Goal: Task Accomplishment & Management: Complete application form

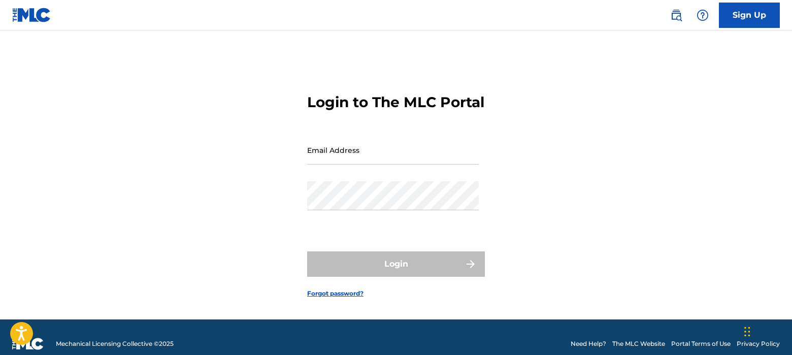
click at [745, 14] on link "Sign Up" at bounding box center [749, 15] width 61 height 25
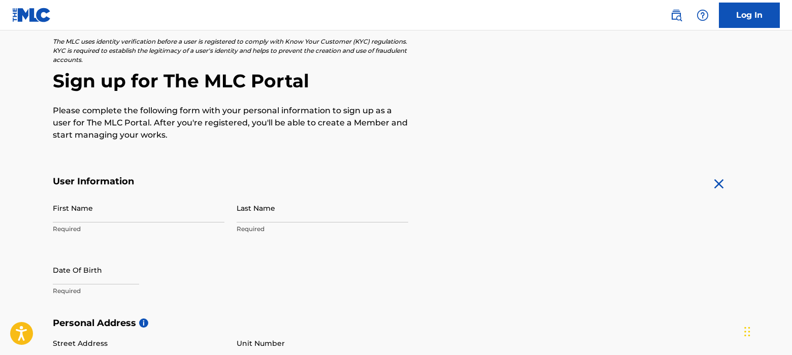
scroll to position [61, 0]
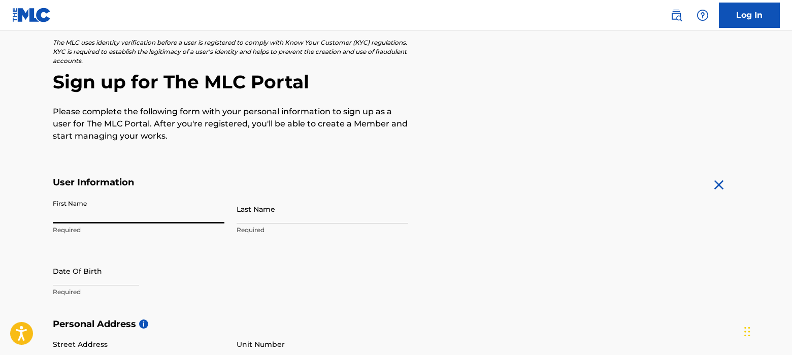
click at [111, 214] on input "First Name" at bounding box center [139, 208] width 172 height 29
type input "[PERSON_NAME]"
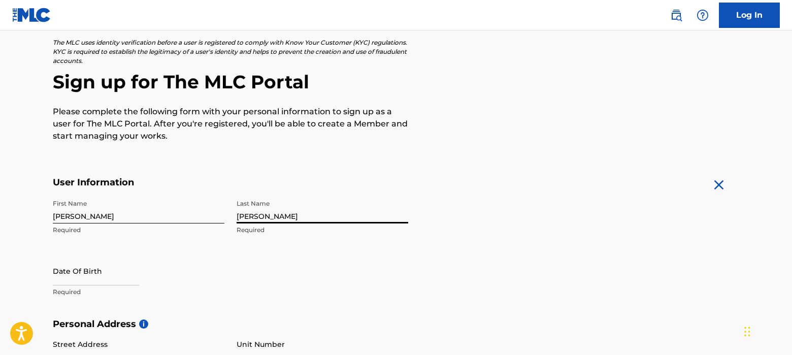
type input "[PERSON_NAME]"
select select "7"
select select "2025"
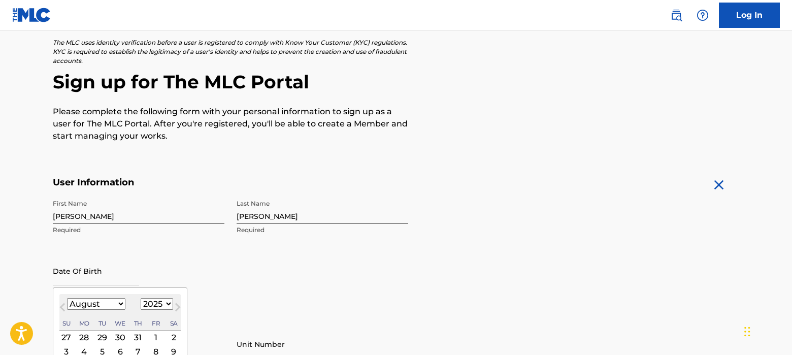
click at [87, 276] on input "text" at bounding box center [96, 270] width 86 height 29
click at [118, 303] on select "January February March April May June July August September October November De…" at bounding box center [96, 304] width 58 height 12
select select "1"
click at [67, 298] on select "January February March April May June July August September October November De…" at bounding box center [96, 304] width 58 height 12
click at [166, 302] on select "1899 1900 1901 1902 1903 1904 1905 1906 1907 1908 1909 1910 1911 1912 1913 1914…" at bounding box center [157, 304] width 32 height 12
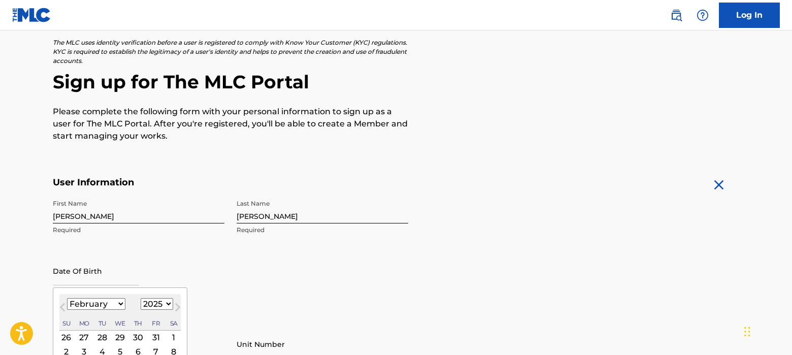
select select "1963"
click at [141, 298] on select "1899 1900 1901 1902 1903 1904 1905 1906 1907 1908 1909 1910 1911 1912 1913 1914…" at bounding box center [157, 304] width 32 height 12
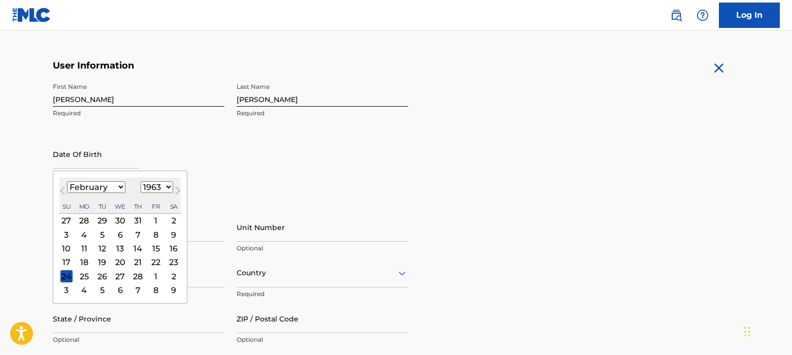
scroll to position [179, 0]
click at [172, 218] on div "2" at bounding box center [173, 220] width 12 height 12
type input "[DATE]"
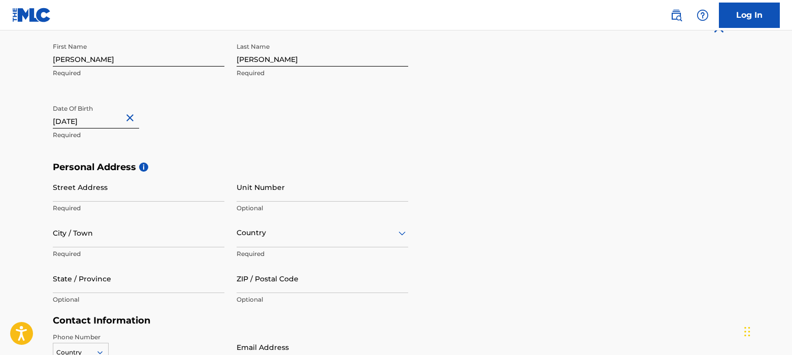
scroll to position [233, 0]
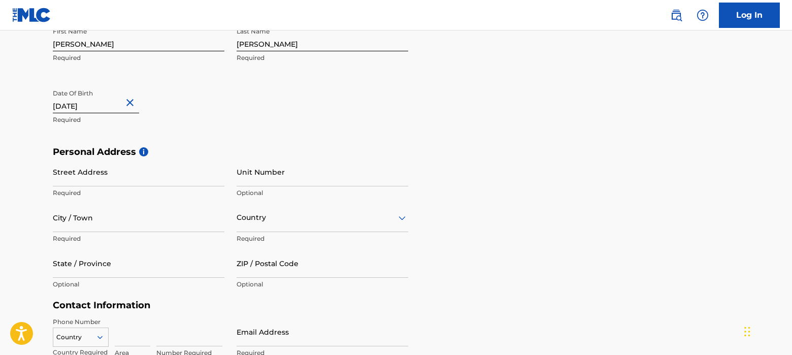
click at [85, 176] on input "Street Address" at bounding box center [139, 171] width 172 height 29
type input "[STREET_ADDRESS][PERSON_NAME]"
click at [99, 224] on input "City / Town" at bounding box center [139, 217] width 172 height 29
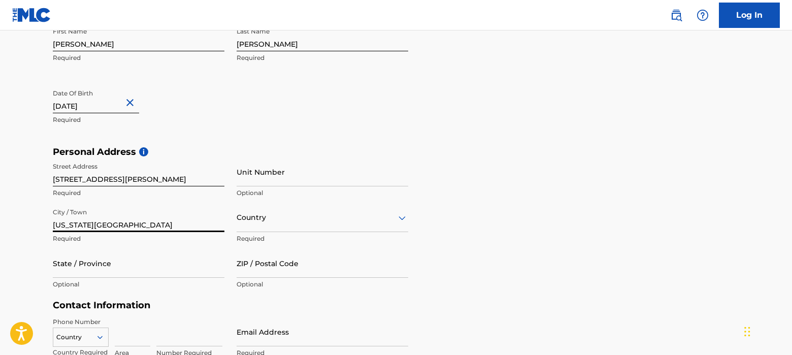
type input "[US_STATE][GEOGRAPHIC_DATA]"
click at [301, 217] on div "Country" at bounding box center [322, 217] width 172 height 29
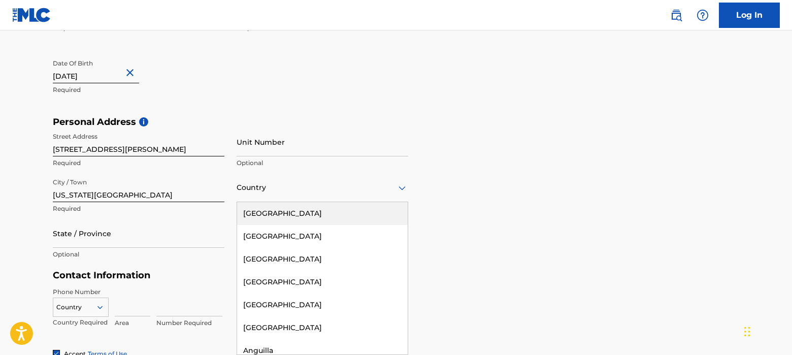
click at [286, 212] on div "[GEOGRAPHIC_DATA]" at bounding box center [322, 213] width 170 height 23
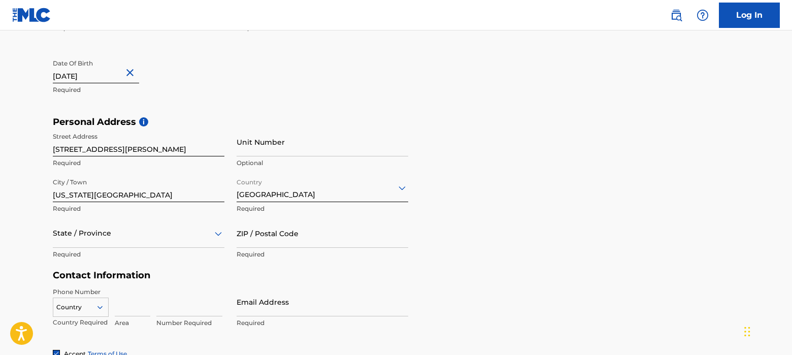
scroll to position [309, 0]
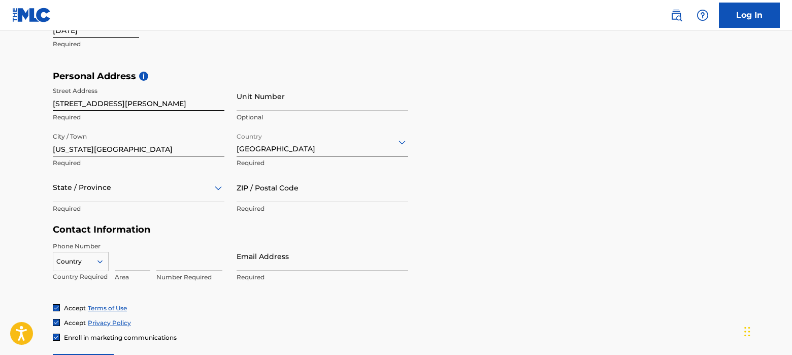
click at [85, 202] on div "State / Province" at bounding box center [139, 187] width 172 height 29
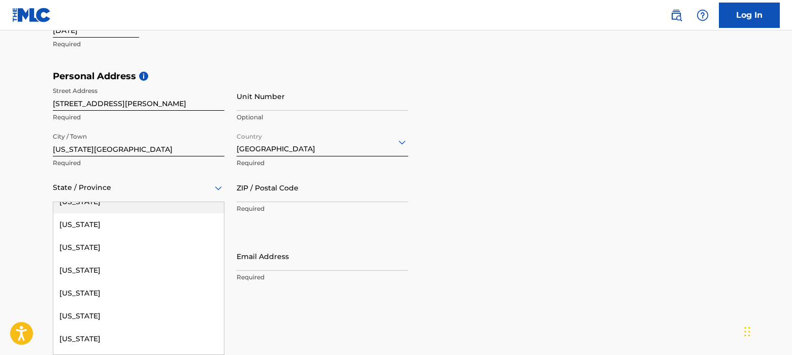
scroll to position [857, 0]
click at [75, 270] on div "[US_STATE]" at bounding box center [138, 269] width 170 height 23
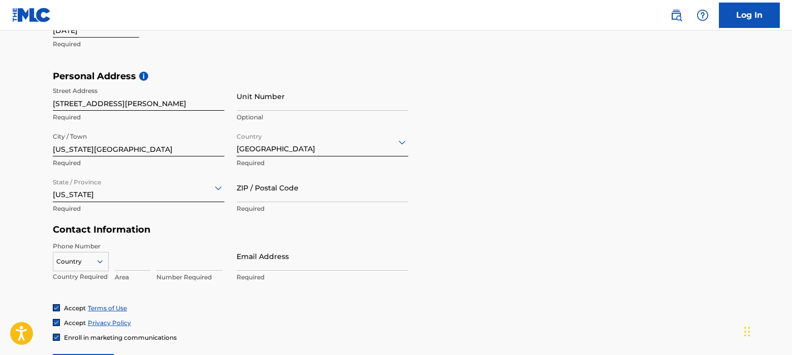
click at [309, 193] on input "ZIP / Postal Code" at bounding box center [322, 187] width 172 height 29
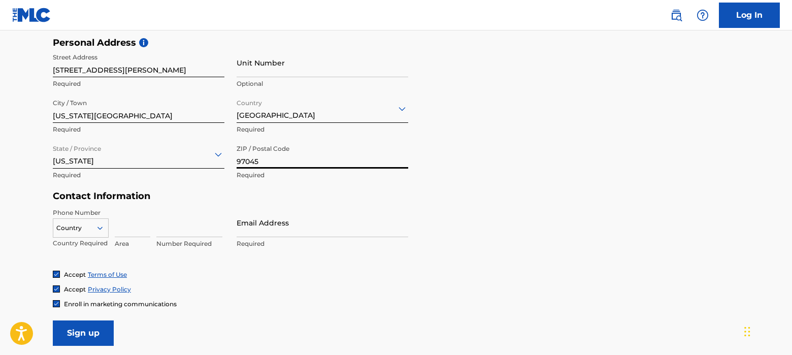
scroll to position [363, 0]
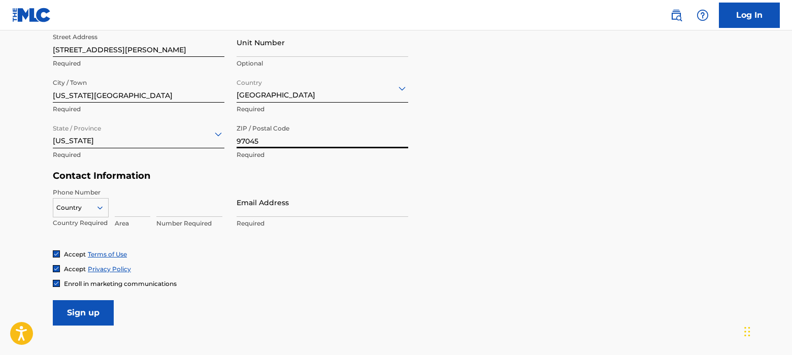
type input "97045"
click at [100, 206] on div "Country" at bounding box center [81, 205] width 56 height 15
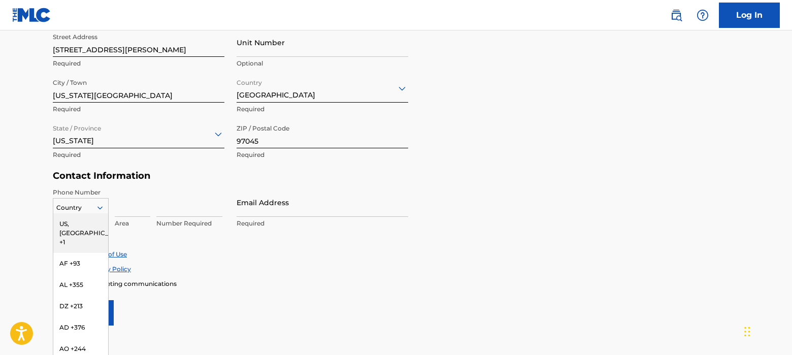
scroll to position [373, 0]
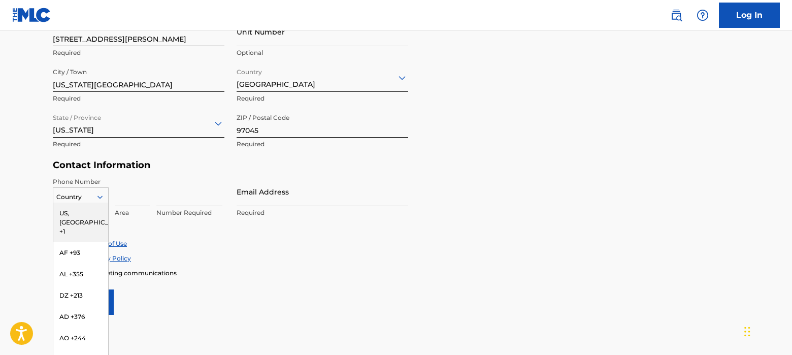
click at [71, 212] on div "US, [GEOGRAPHIC_DATA] +1" at bounding box center [80, 222] width 55 height 40
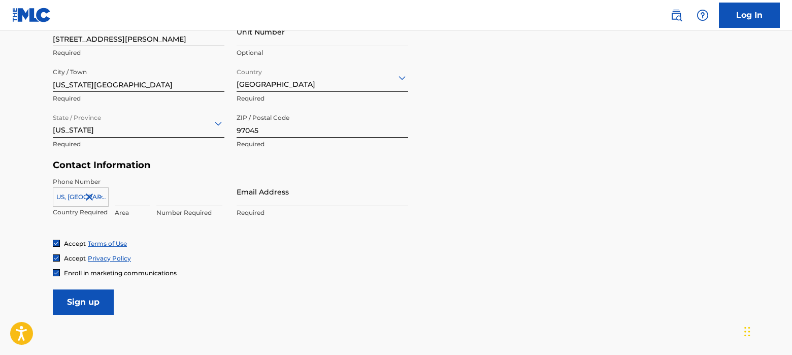
click at [126, 199] on input at bounding box center [133, 191] width 36 height 29
type input "503"
click at [187, 199] on input at bounding box center [189, 191] width 66 height 29
click at [277, 197] on input "Email Address" at bounding box center [322, 191] width 172 height 29
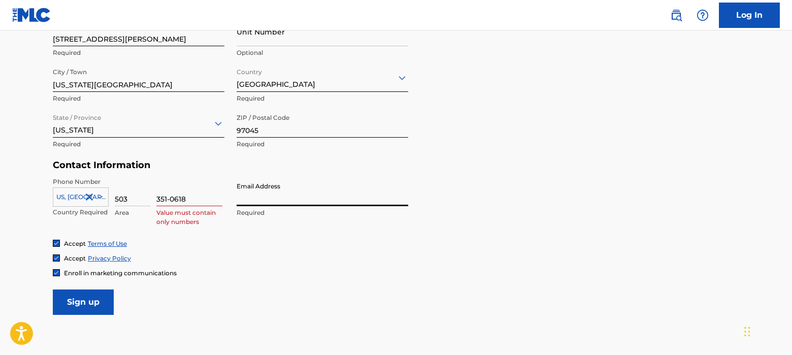
click at [169, 197] on input "351-0618" at bounding box center [189, 191] width 66 height 29
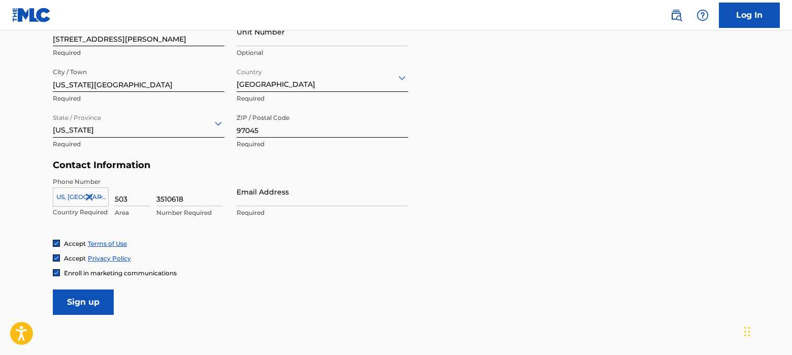
type input "3510618"
click at [265, 201] on input "Email Address" at bounding box center [322, 191] width 172 height 29
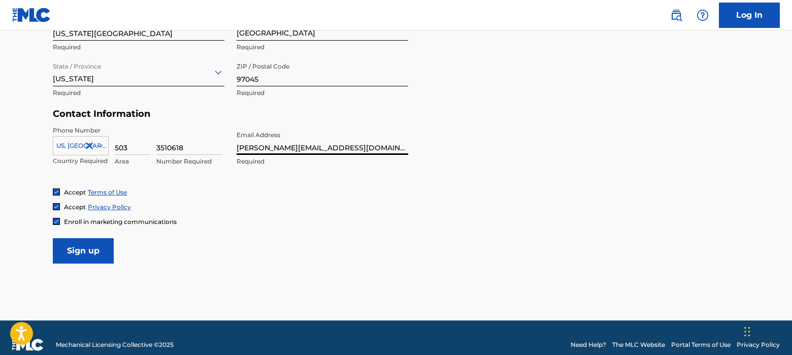
scroll to position [438, 0]
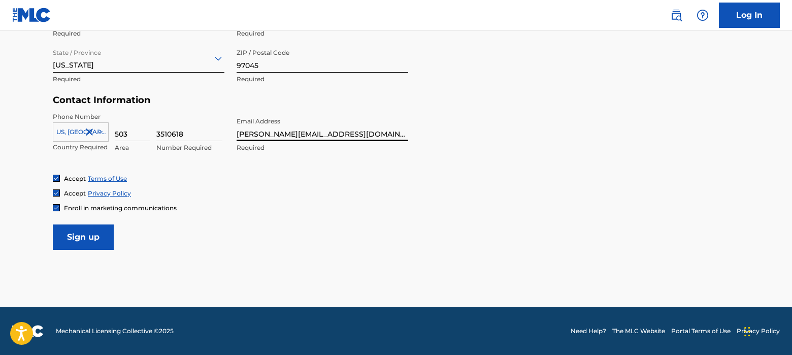
type input "[PERSON_NAME][EMAIL_ADDRESS][DOMAIN_NAME]"
click at [87, 234] on input "Sign up" at bounding box center [83, 236] width 61 height 25
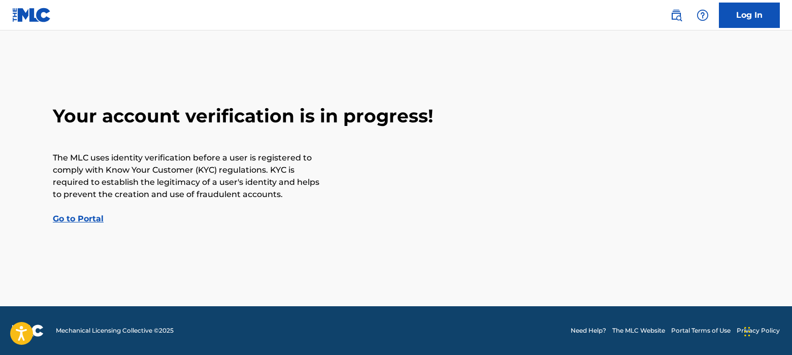
click at [80, 217] on link "Go to Portal" at bounding box center [78, 219] width 51 height 10
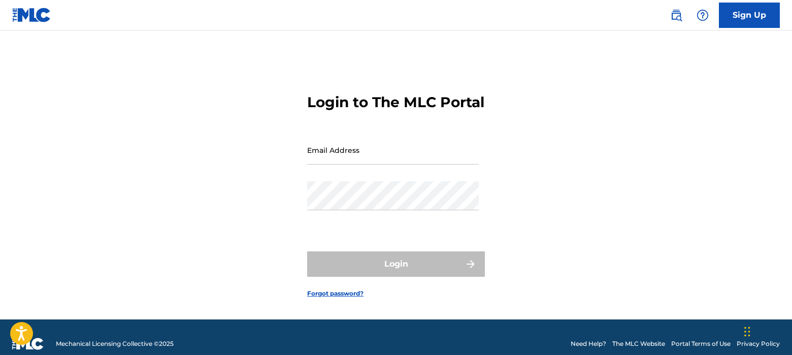
click at [347, 164] on input "Email Address" at bounding box center [393, 149] width 172 height 29
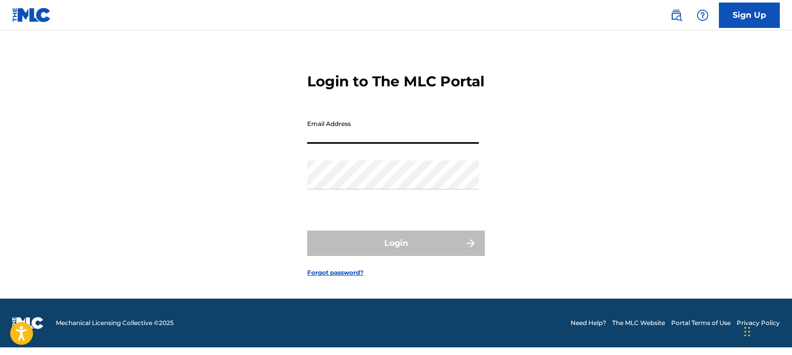
click at [741, 14] on link "Sign Up" at bounding box center [749, 15] width 61 height 25
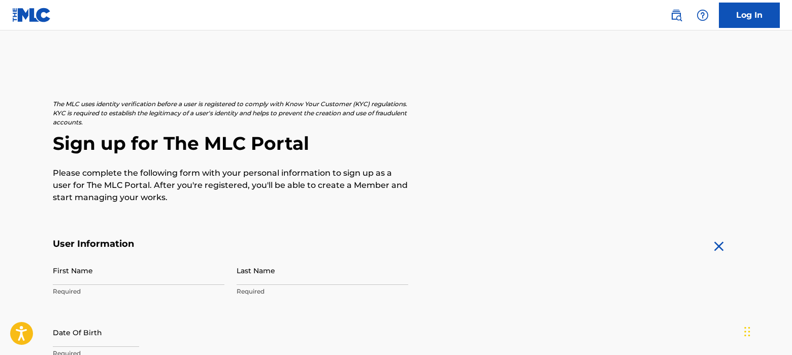
scroll to position [21, 0]
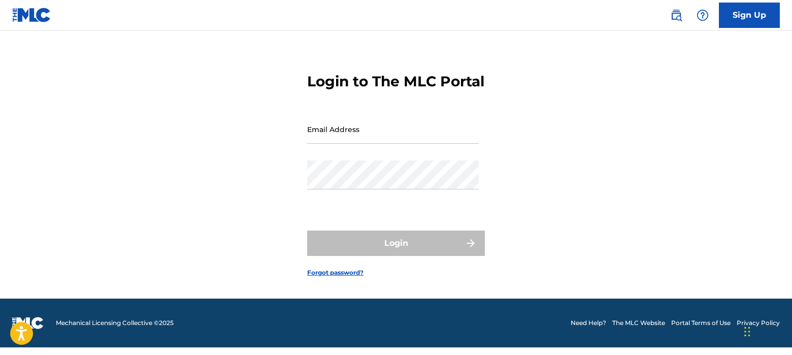
click at [365, 144] on input "Email Address" at bounding box center [393, 129] width 172 height 29
type input "[PERSON_NAME][EMAIL_ADDRESS][DOMAIN_NAME]"
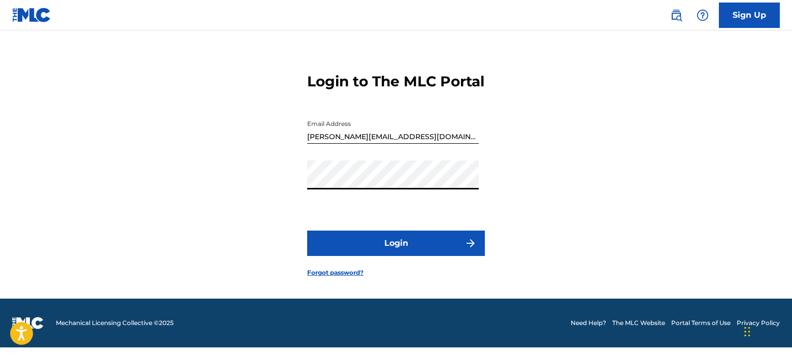
click at [405, 256] on button "Login" at bounding box center [396, 242] width 178 height 25
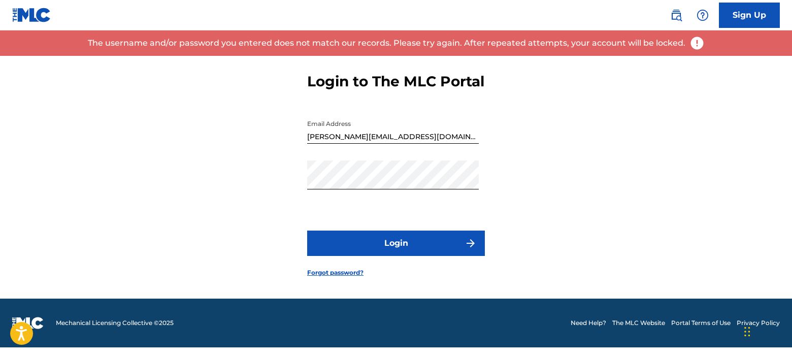
scroll to position [0, 0]
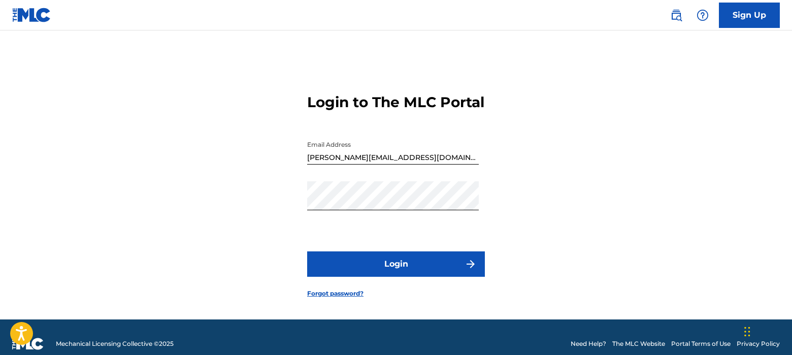
click at [745, 14] on link "Sign Up" at bounding box center [749, 15] width 61 height 25
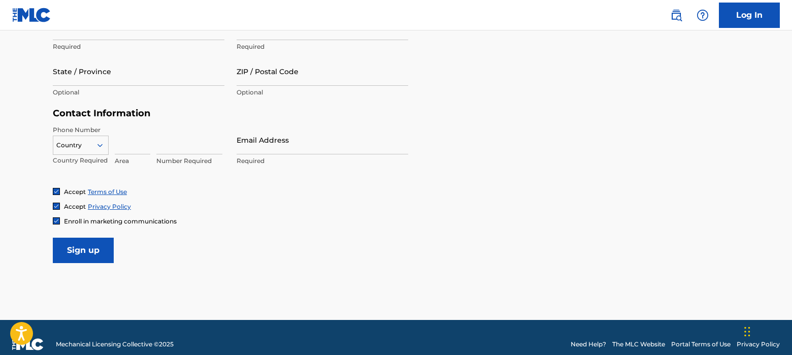
scroll to position [438, 0]
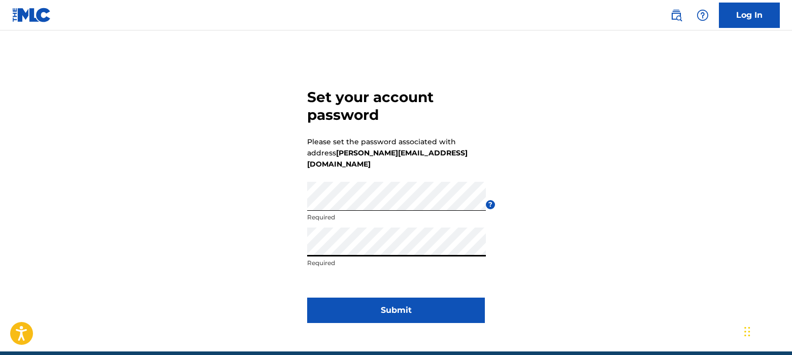
click at [386, 297] on button "Submit" at bounding box center [396, 309] width 178 height 25
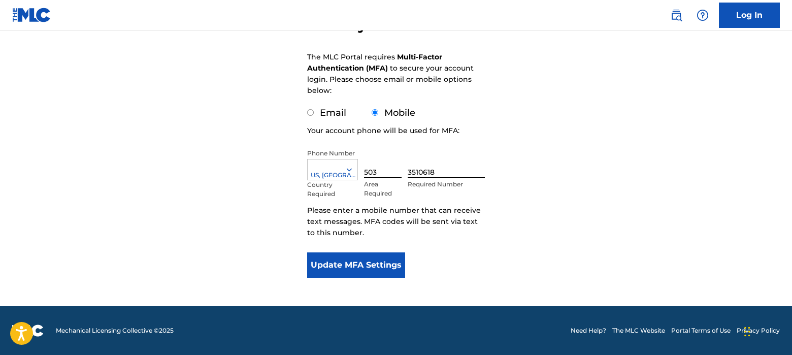
scroll to position [129, 0]
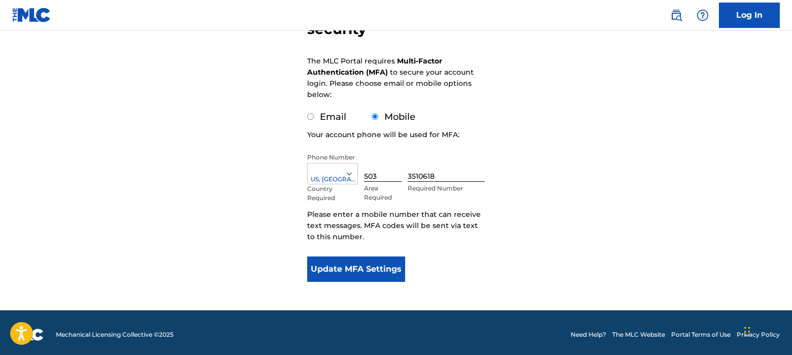
click at [356, 264] on button "Update MFA Settings" at bounding box center [356, 268] width 98 height 25
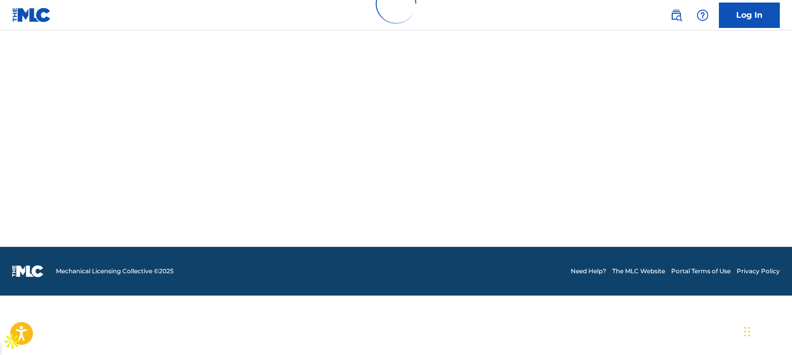
scroll to position [0, 0]
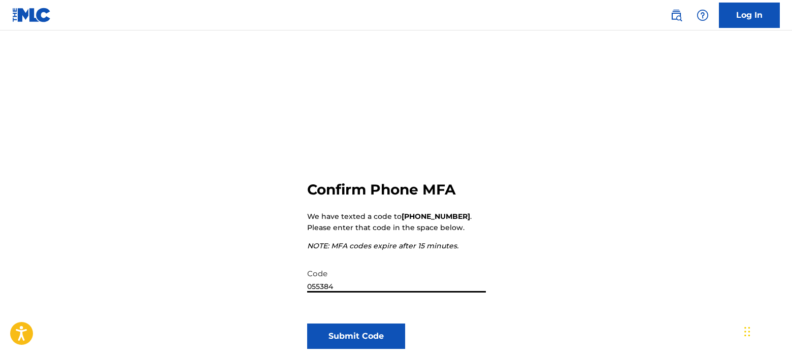
type input "055384"
click at [352, 334] on button "Submit Code" at bounding box center [356, 335] width 98 height 25
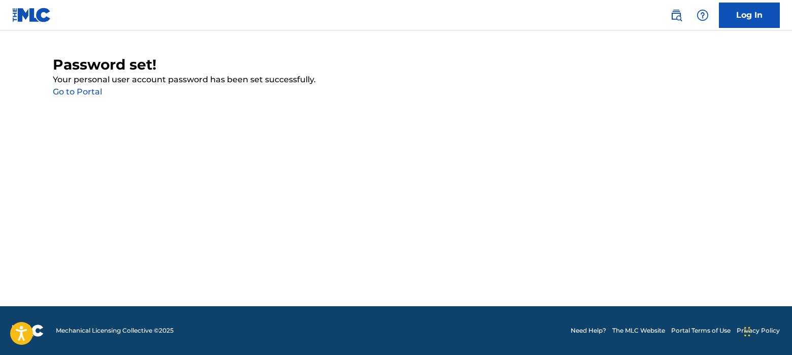
click at [80, 89] on link "Go to Portal" at bounding box center [77, 92] width 49 height 10
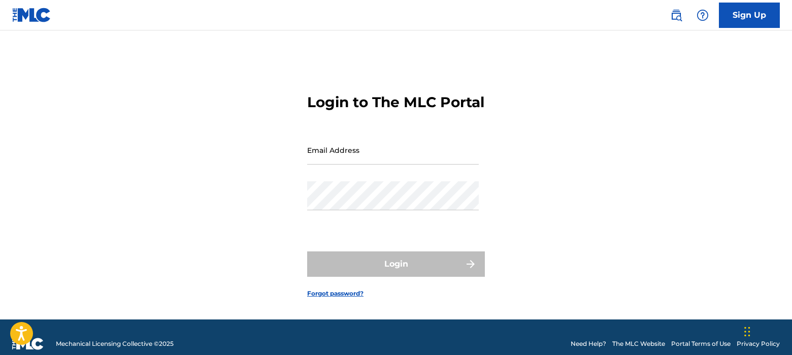
click at [349, 164] on input "Email Address" at bounding box center [393, 149] width 172 height 29
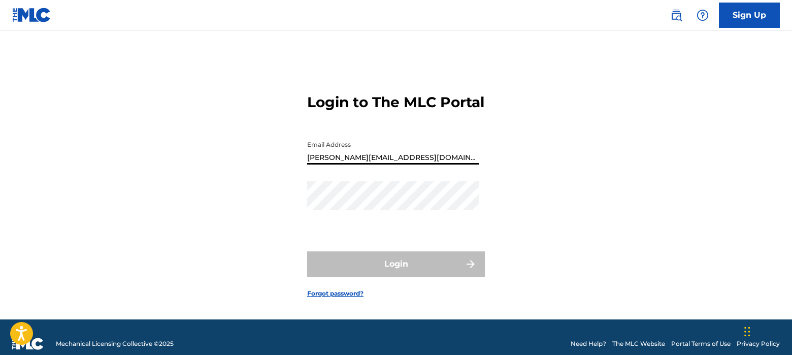
type input "[PERSON_NAME][EMAIL_ADDRESS][DOMAIN_NAME]"
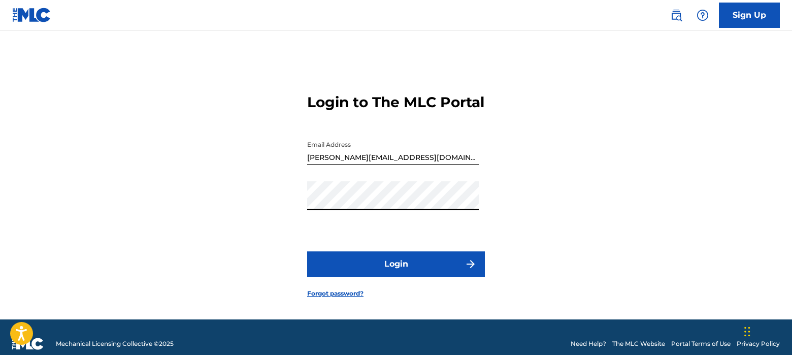
click at [388, 271] on button "Login" at bounding box center [396, 263] width 178 height 25
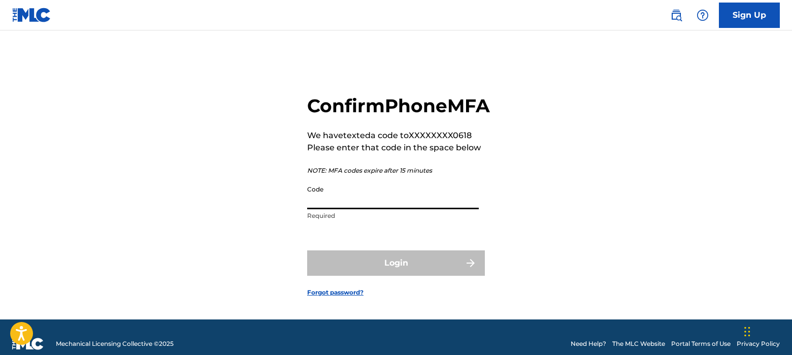
click at [359, 209] on input "Code" at bounding box center [393, 194] width 172 height 29
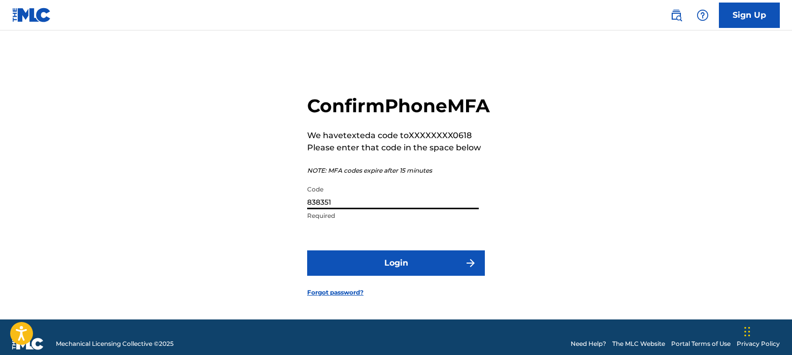
type input "838351"
click at [399, 272] on button "Login" at bounding box center [396, 262] width 178 height 25
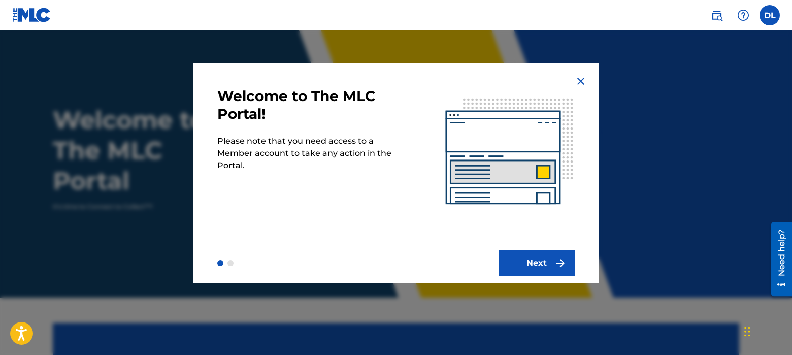
click at [535, 259] on button "Next" at bounding box center [536, 262] width 76 height 25
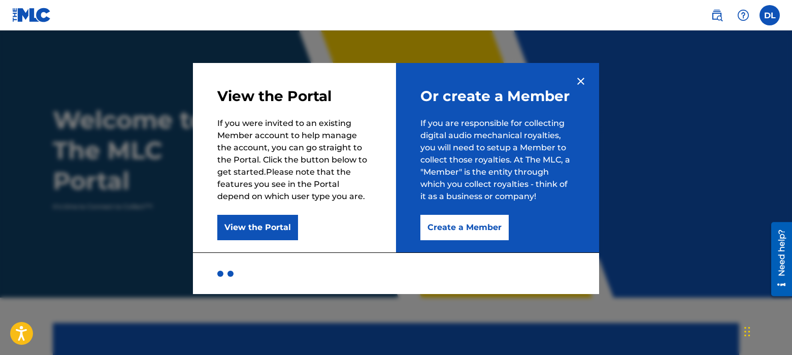
scroll to position [1, 0]
click at [258, 227] on button "View the Portal" at bounding box center [257, 227] width 81 height 25
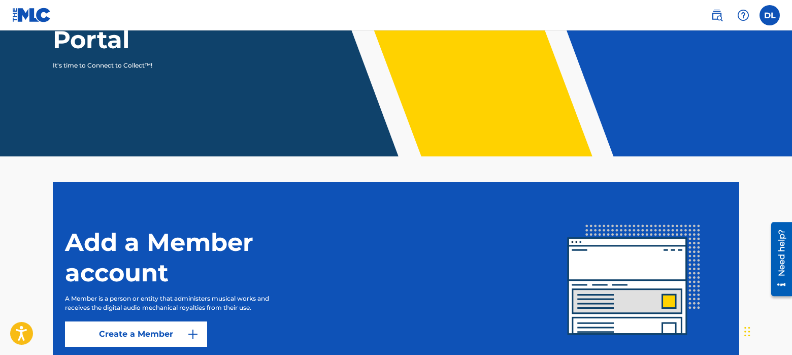
scroll to position [227, 0]
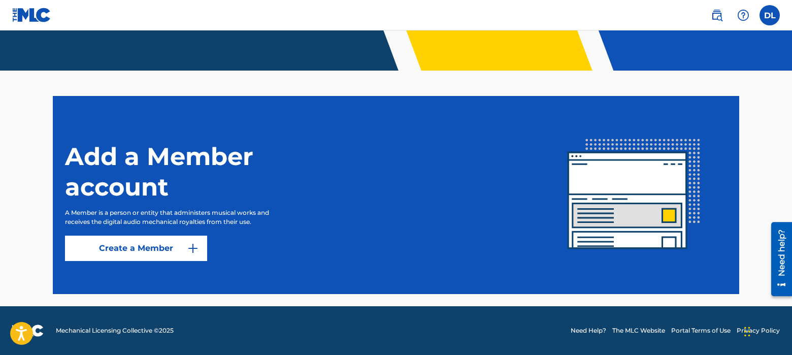
click at [156, 245] on link "Create a Member" at bounding box center [136, 247] width 142 height 25
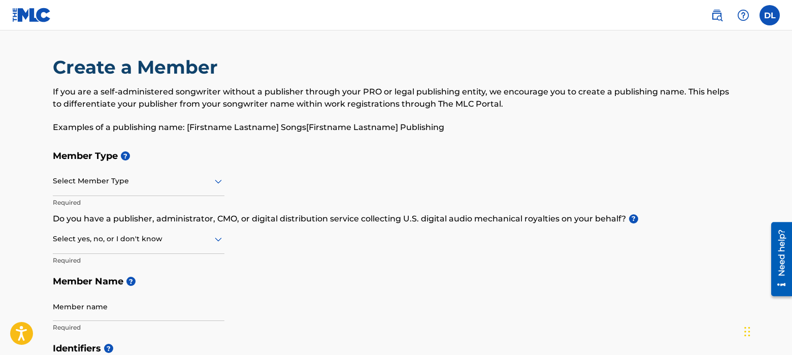
click at [122, 182] on div at bounding box center [139, 181] width 172 height 13
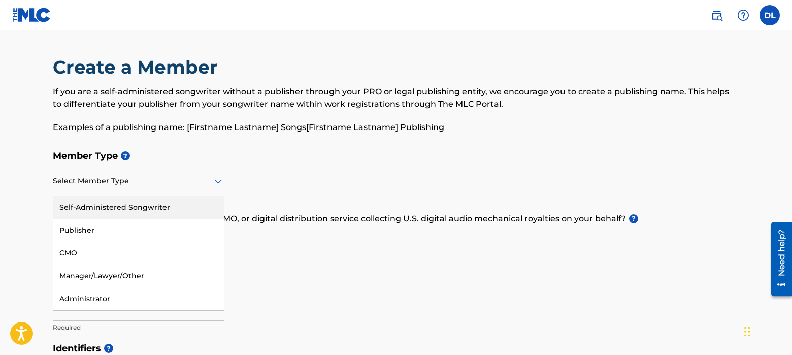
click at [142, 206] on div "Self-Administered Songwriter" at bounding box center [138, 207] width 170 height 23
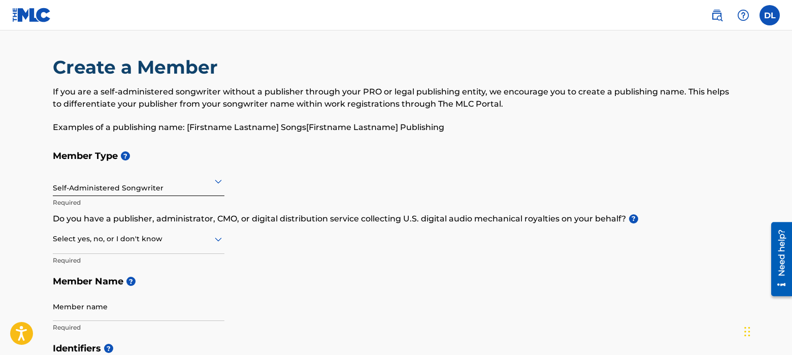
click at [217, 236] on icon at bounding box center [218, 239] width 12 height 12
click at [70, 263] on div "Yes" at bounding box center [138, 265] width 170 height 23
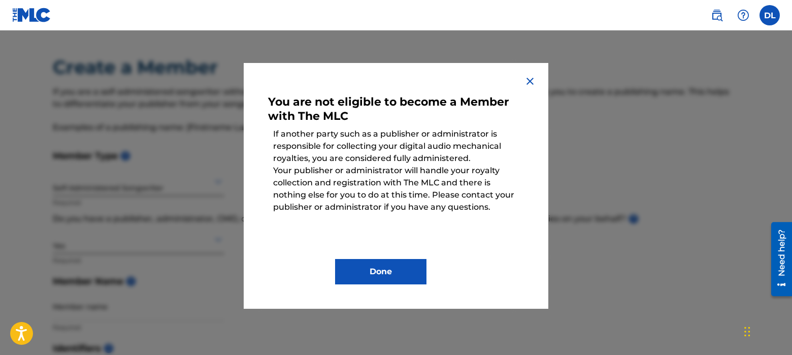
click at [529, 78] on img at bounding box center [530, 81] width 12 height 12
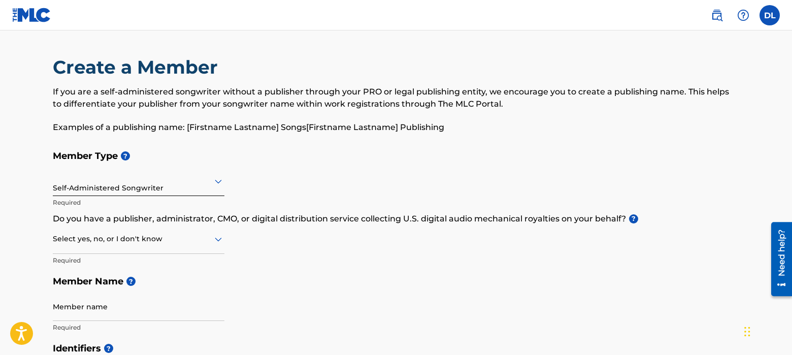
click at [215, 238] on icon at bounding box center [218, 239] width 7 height 4
click at [82, 311] on div "I don't know" at bounding box center [138, 310] width 170 height 23
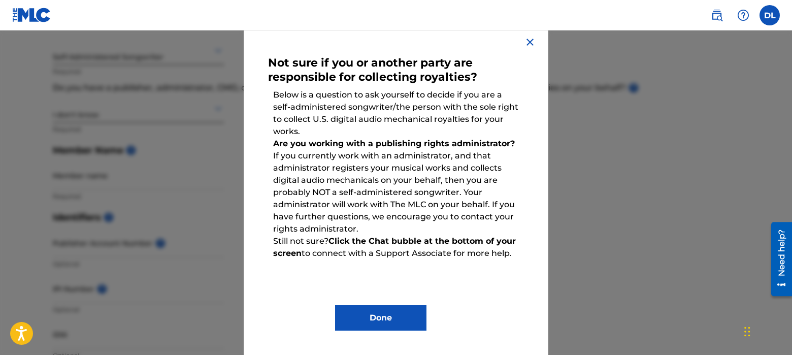
scroll to position [132, 0]
click at [527, 40] on img at bounding box center [530, 42] width 12 height 12
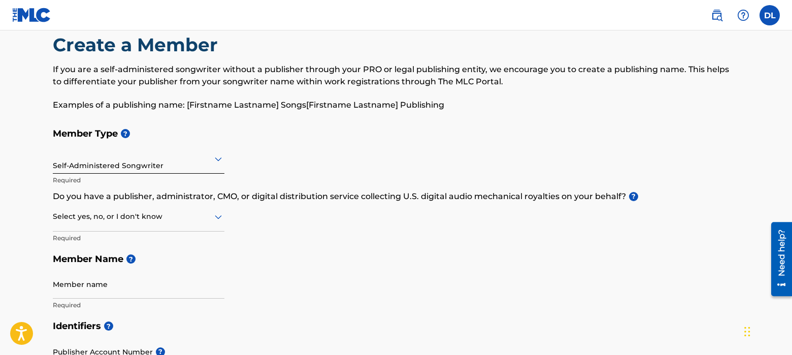
scroll to position [0, 0]
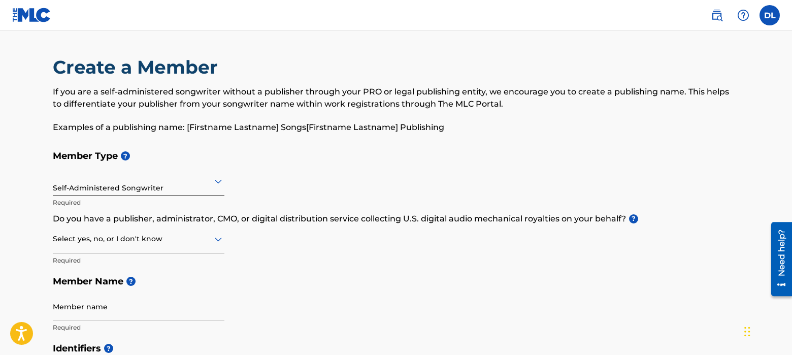
click at [221, 178] on icon at bounding box center [218, 181] width 12 height 12
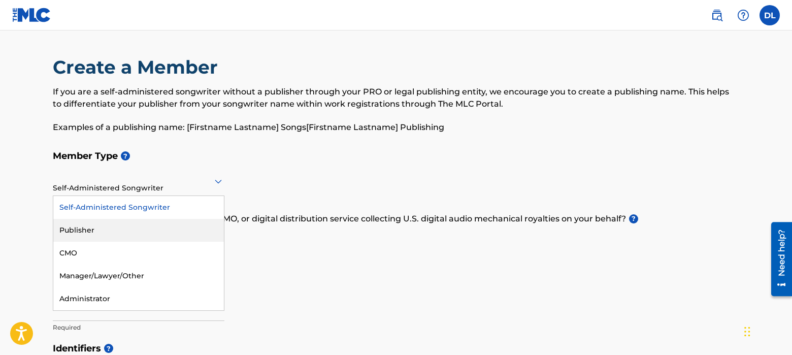
click at [82, 228] on div "Publisher" at bounding box center [138, 230] width 170 height 23
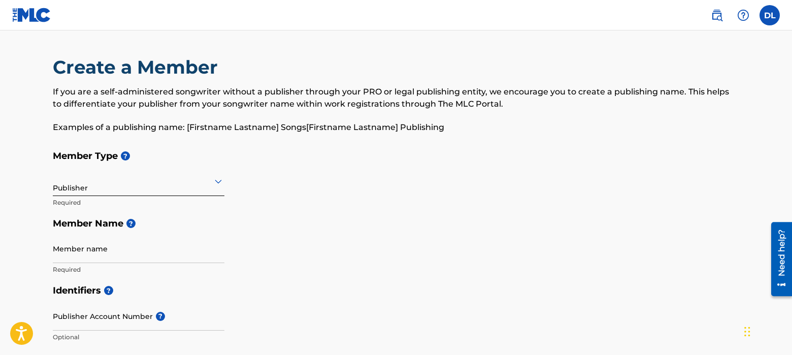
click at [102, 250] on input "Member name" at bounding box center [139, 248] width 172 height 29
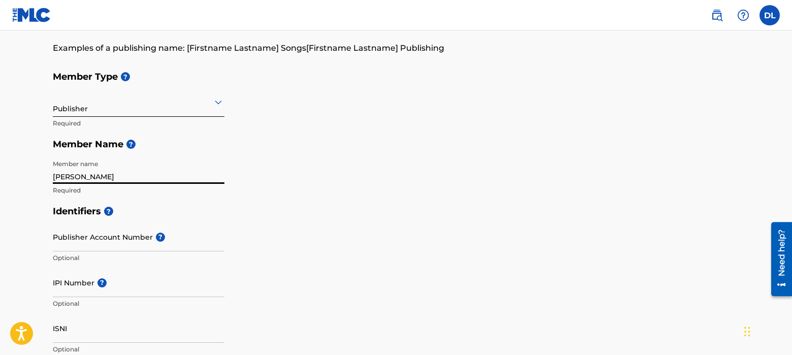
scroll to position [83, 0]
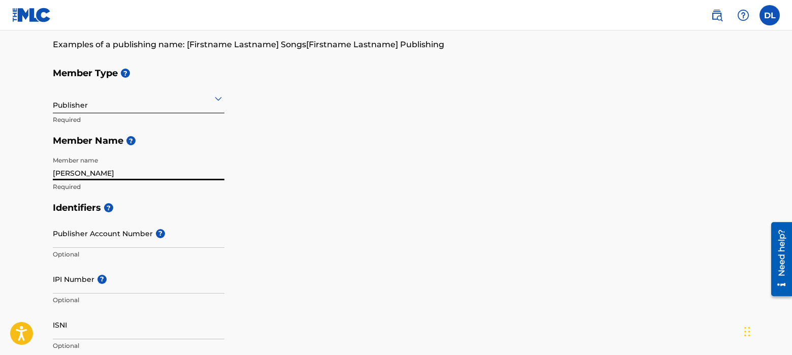
type input "Donna Larsen"
click at [120, 233] on input "Publisher Account Number ?" at bounding box center [139, 233] width 172 height 29
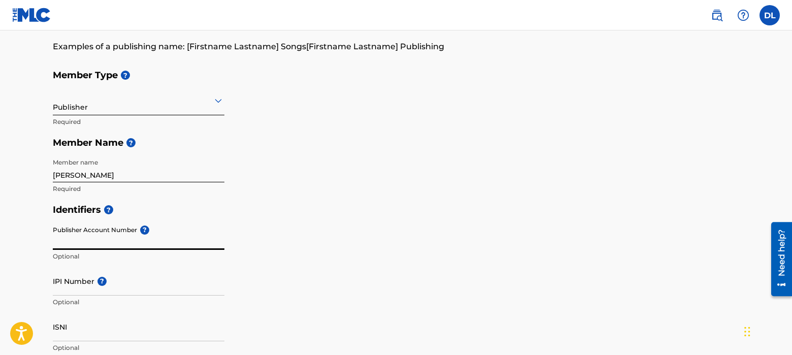
scroll to position [82, 0]
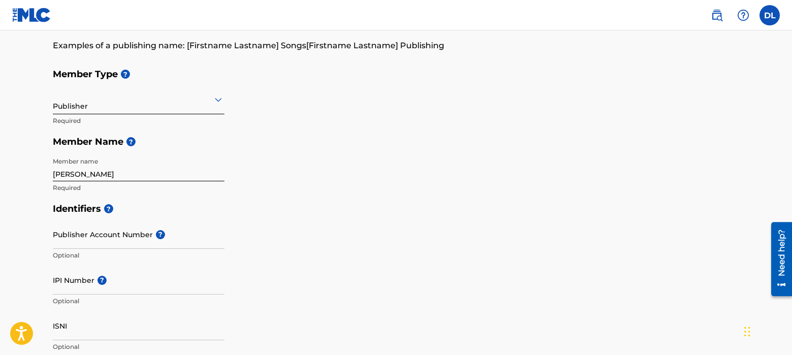
click at [218, 96] on icon at bounding box center [218, 99] width 12 height 12
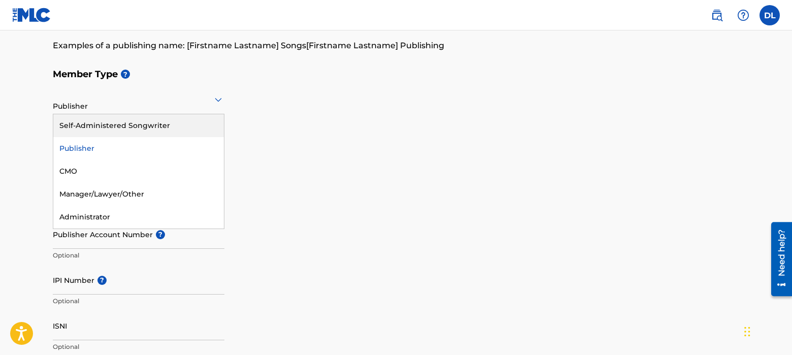
click at [134, 123] on div "Self-Administered Songwriter" at bounding box center [138, 125] width 170 height 23
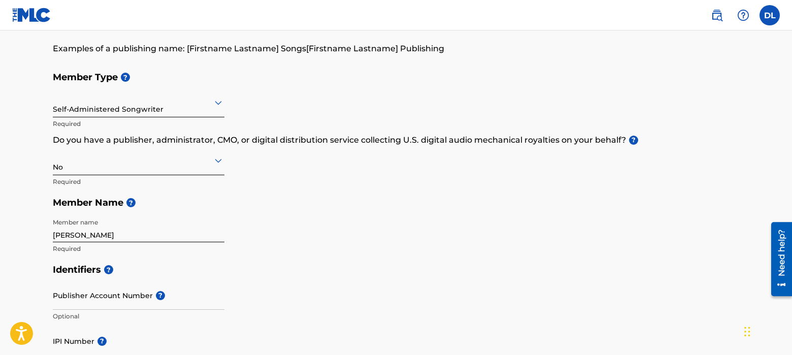
scroll to position [81, 0]
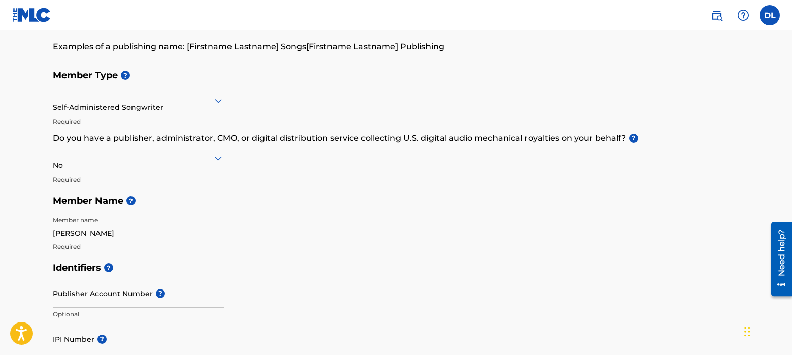
click at [144, 231] on input "Donna Larsen" at bounding box center [139, 225] width 172 height 29
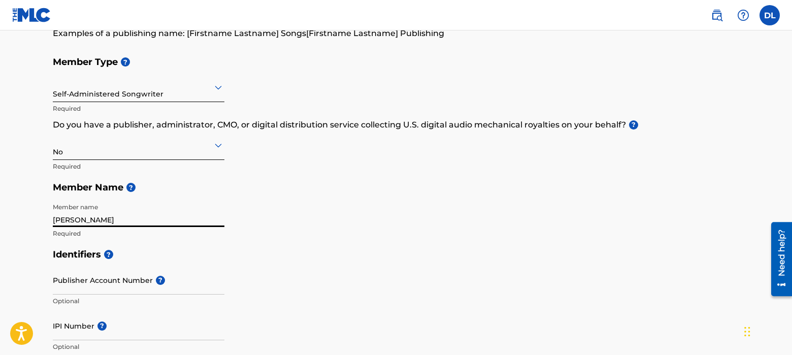
scroll to position [0, 0]
